Goal: Complete application form: Complete application form

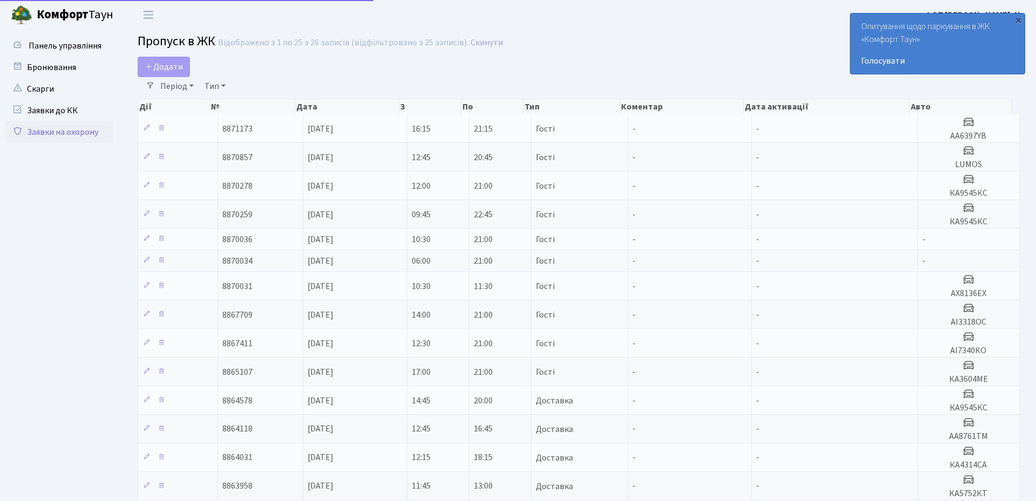
select select "25"
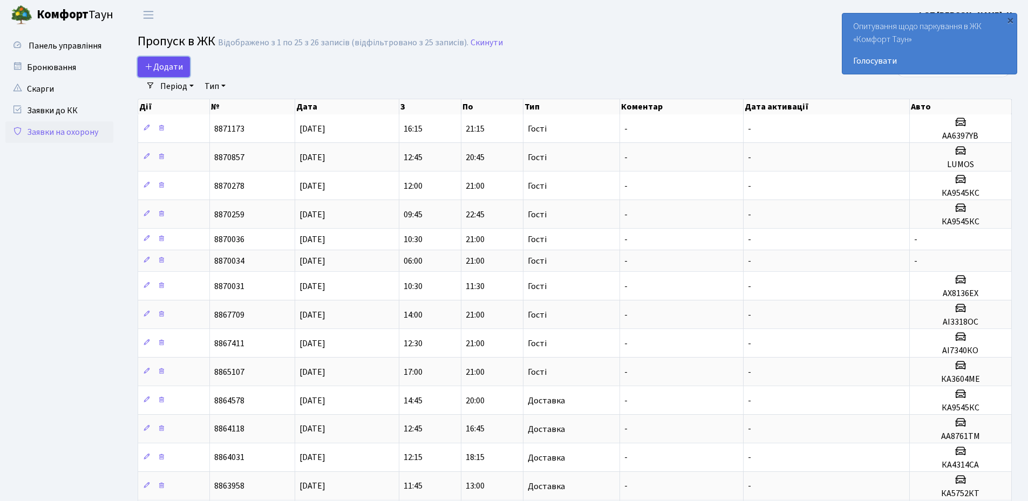
click at [162, 67] on span "Додати" at bounding box center [164, 67] width 38 height 12
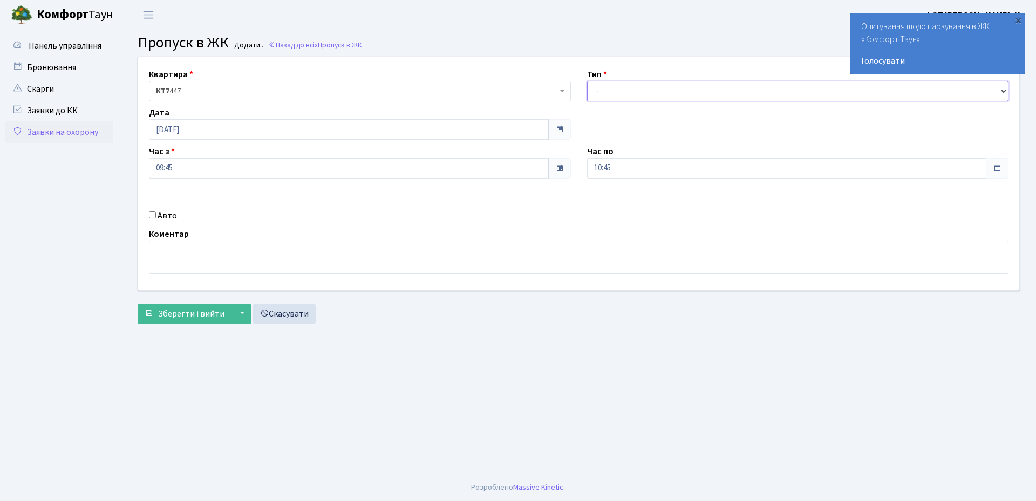
click at [679, 92] on select "- Доставка Таксі Гості Сервіс" at bounding box center [798, 91] width 422 height 20
select select "3"
click at [587, 81] on select "- Доставка Таксі Гості Сервіс" at bounding box center [798, 91] width 422 height 20
click at [209, 130] on input "[DATE]" at bounding box center [349, 129] width 400 height 20
click at [177, 218] on td "12" at bounding box center [176, 216] width 16 height 16
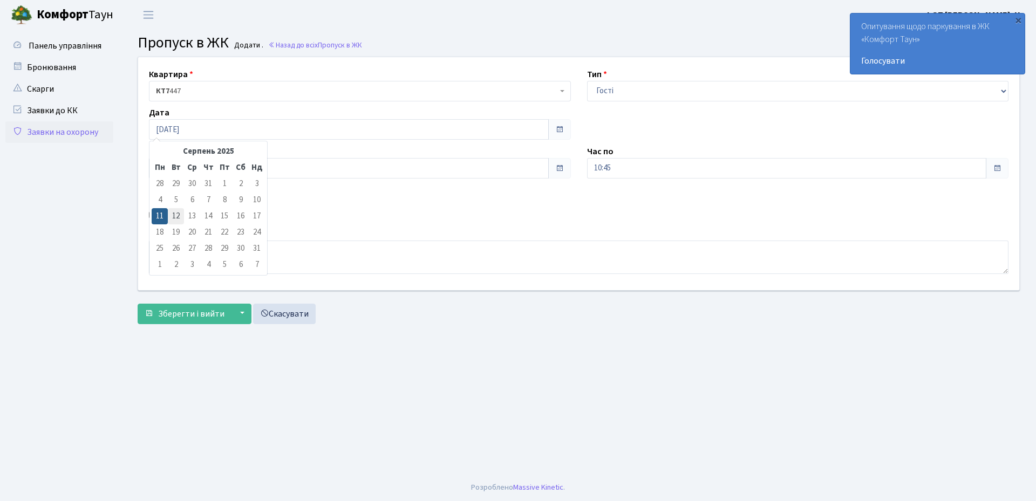
type input "12.08.2025"
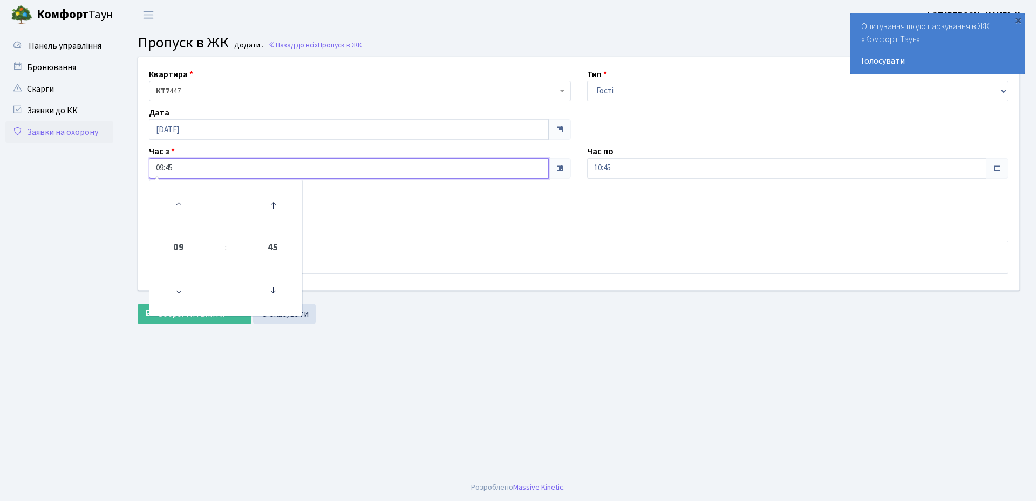
click at [239, 172] on input "09:45" at bounding box center [349, 168] width 400 height 20
click at [176, 288] on icon at bounding box center [178, 290] width 29 height 29
click at [272, 291] on icon at bounding box center [272, 290] width 29 height 29
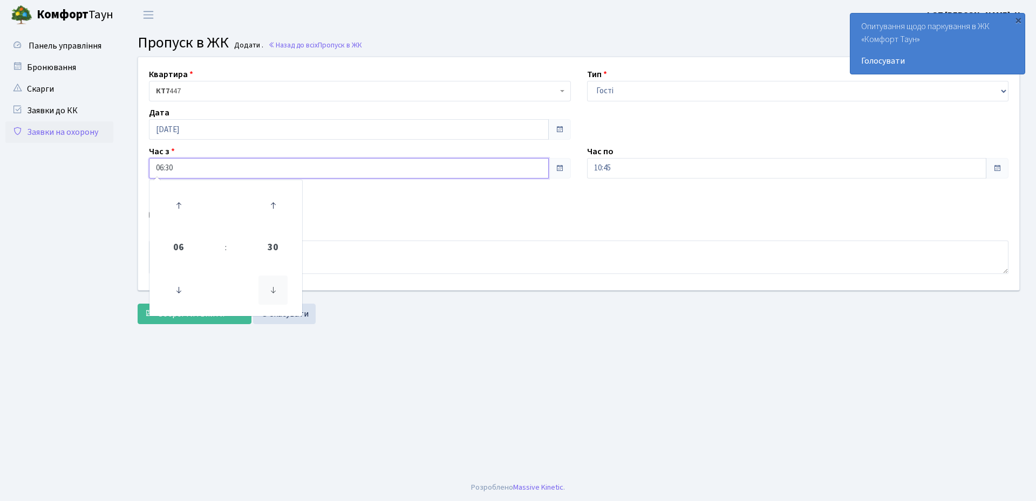
click at [272, 291] on icon at bounding box center [272, 290] width 29 height 29
type input "06:00"
click at [402, 223] on div "Квартира <b>КТ7</b>&nbsp;&nbsp;&nbsp;447 КТ7 447 Тип - Доставка Таксі Гості Сер…" at bounding box center [578, 173] width 897 height 233
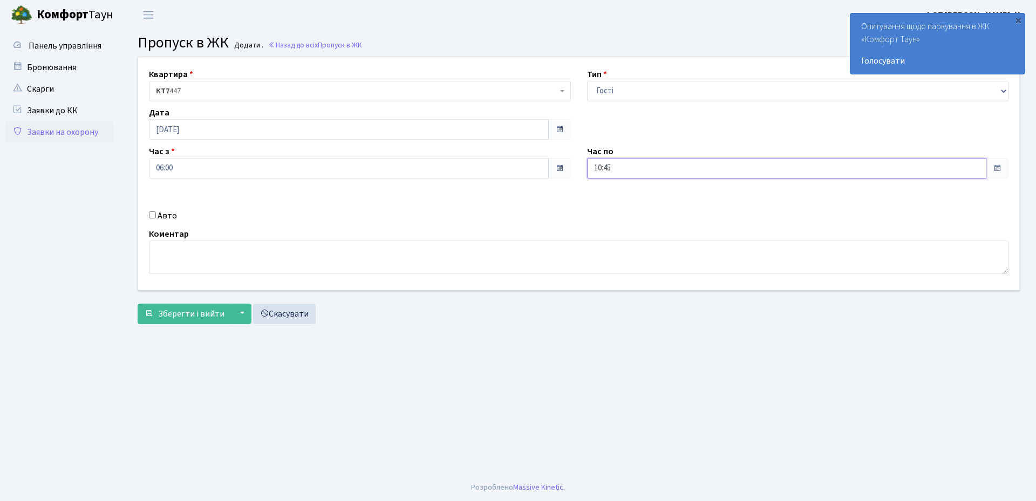
click at [640, 166] on input "10:45" at bounding box center [787, 168] width 400 height 20
click at [618, 204] on icon at bounding box center [616, 205] width 29 height 29
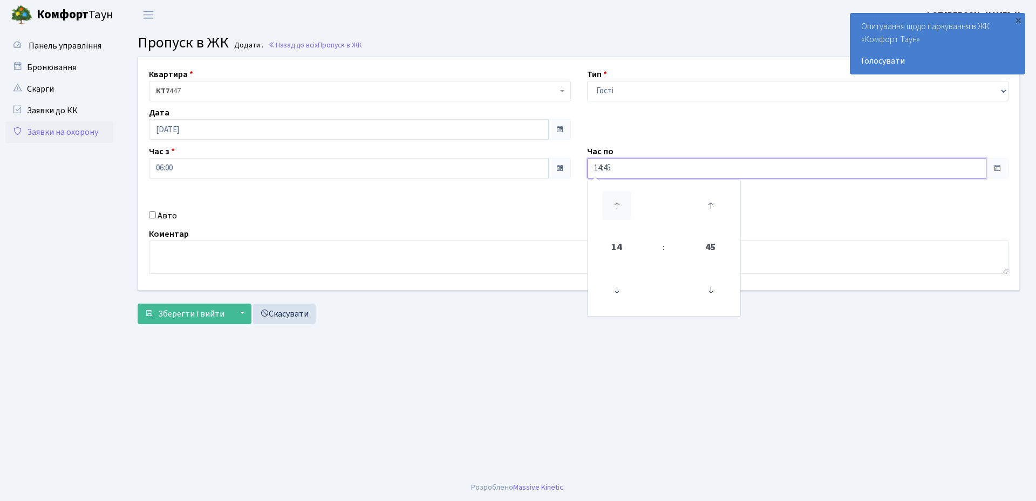
click at [618, 204] on icon at bounding box center [616, 205] width 29 height 29
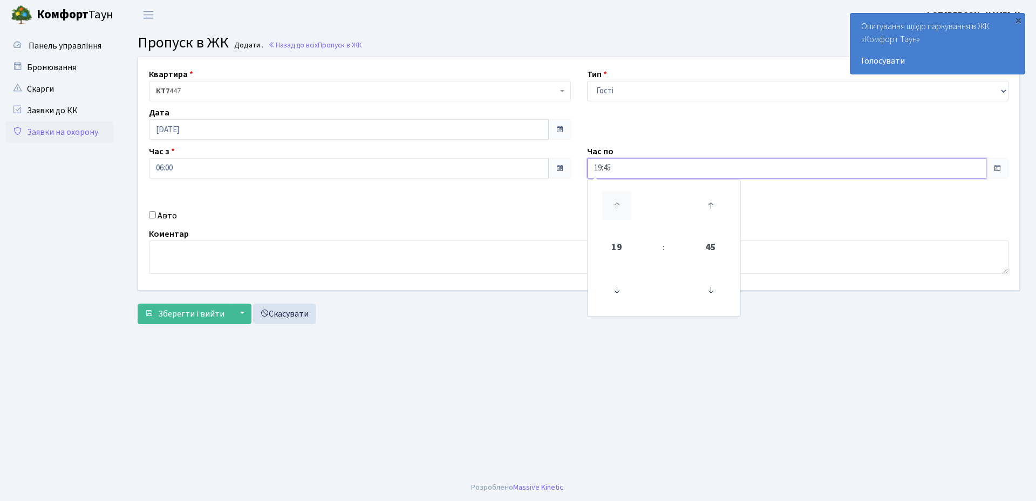
click at [618, 204] on icon at bounding box center [616, 205] width 29 height 29
click at [711, 290] on icon at bounding box center [710, 290] width 29 height 29
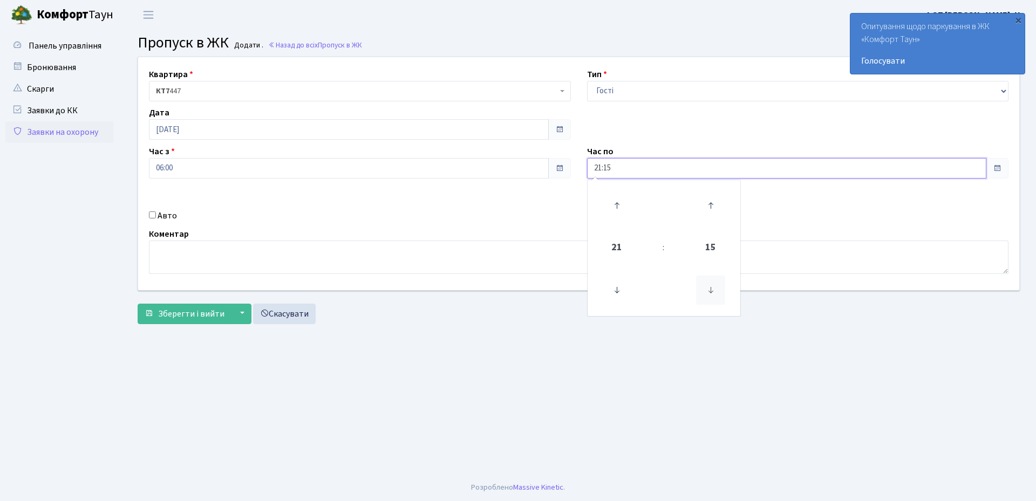
type input "21:00"
click at [549, 220] on div "Авто" at bounding box center [360, 215] width 438 height 13
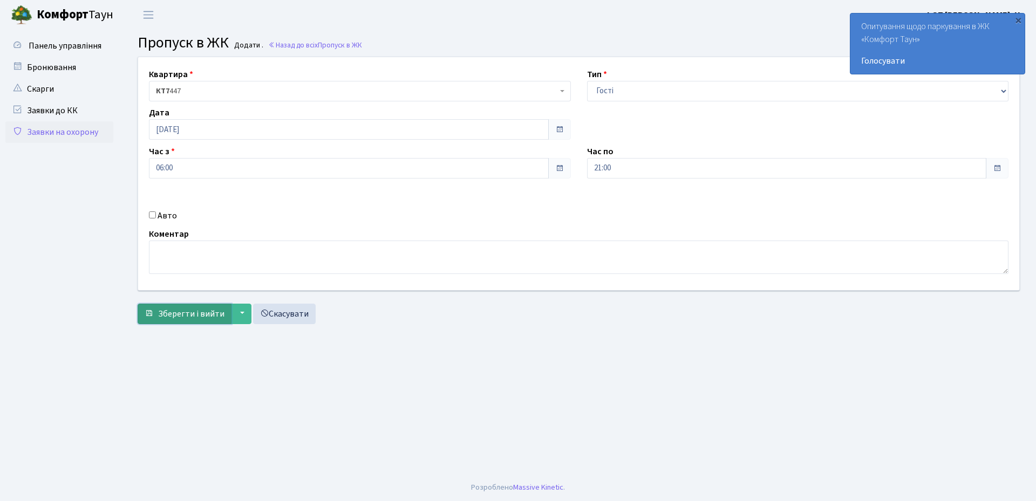
click at [187, 312] on span "Зберегти і вийти" at bounding box center [191, 314] width 66 height 12
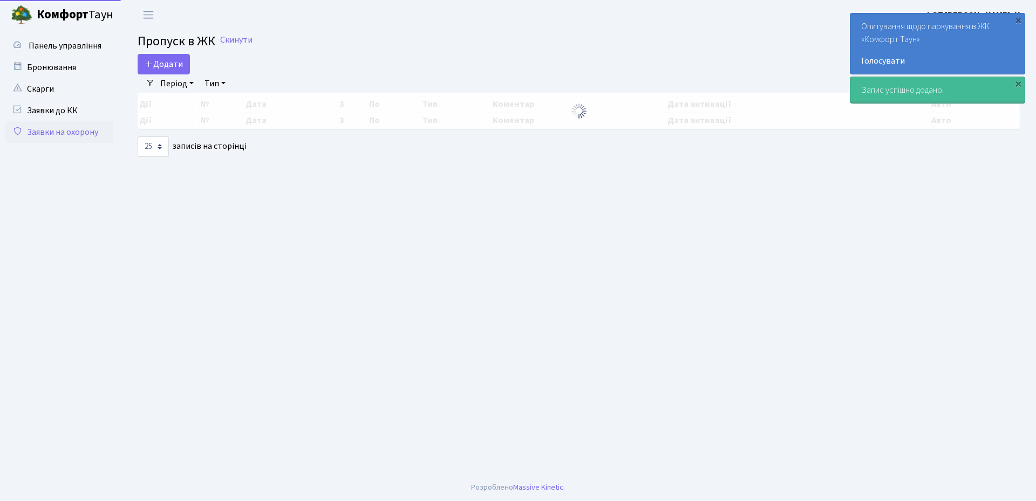
select select "25"
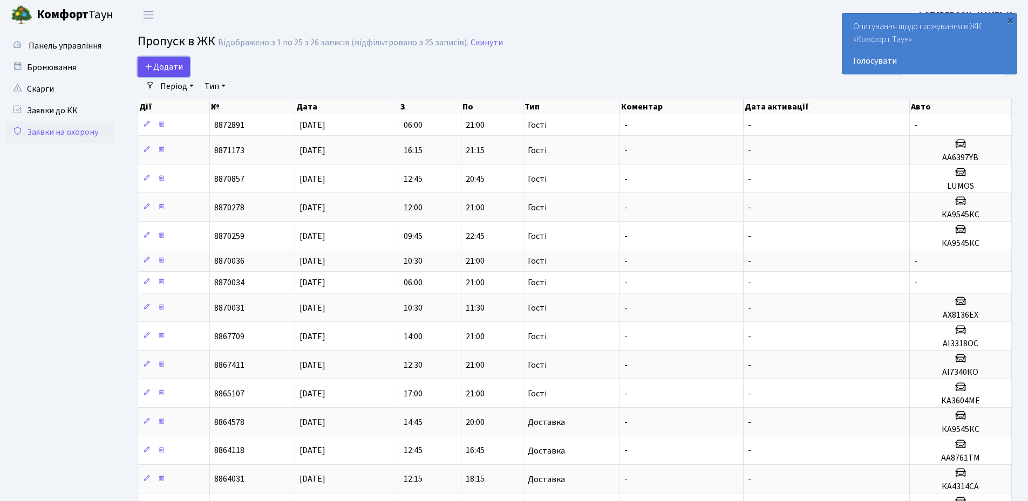
click at [160, 67] on span "Додати" at bounding box center [164, 67] width 38 height 12
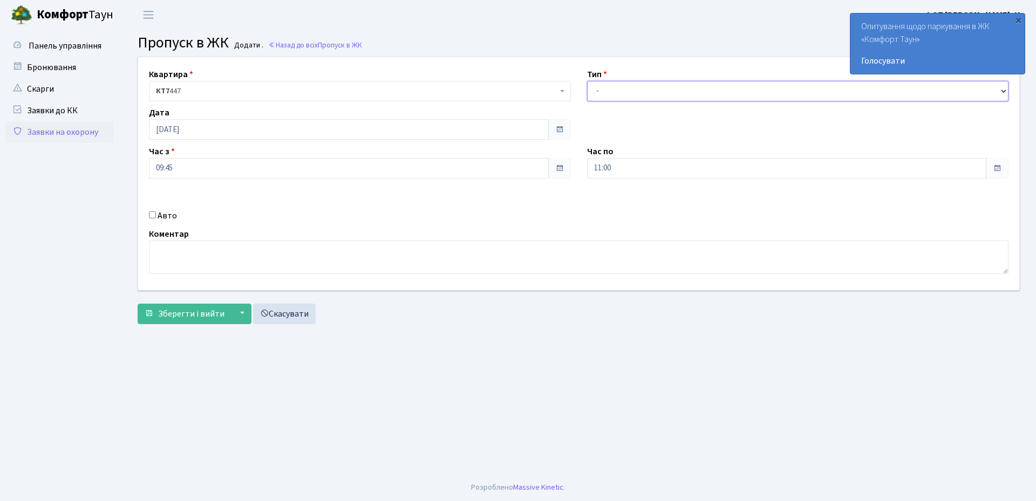
click at [710, 88] on select "- Доставка Таксі Гості Сервіс" at bounding box center [798, 91] width 422 height 20
select select "1"
click at [587, 81] on select "- Доставка Таксі Гості Сервіс" at bounding box center [798, 91] width 422 height 20
click at [153, 215] on input "Авто" at bounding box center [152, 214] width 7 height 7
checkbox input "true"
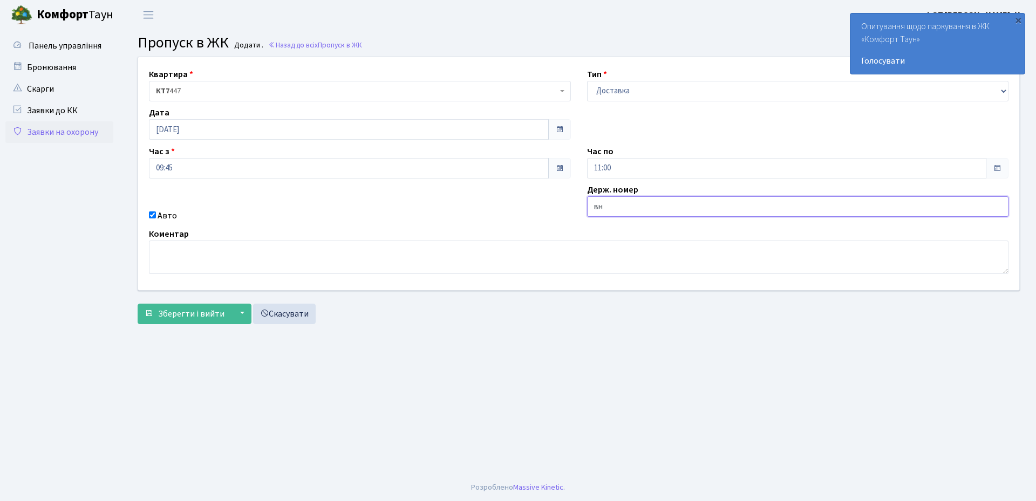
type input "ВН3348ЕВ"
click at [173, 312] on span "Зберегти і вийти" at bounding box center [191, 314] width 66 height 12
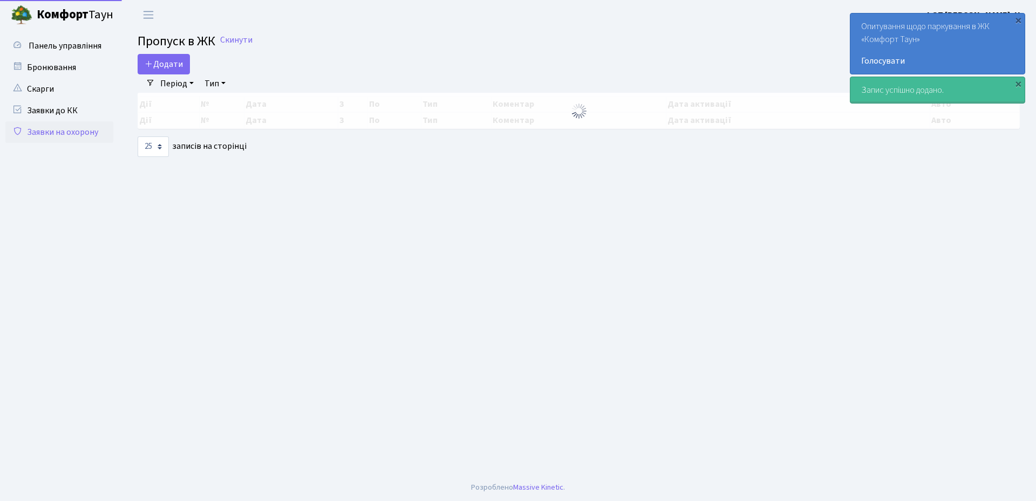
select select "25"
